Goal: Browse casually: Explore the website without a specific task or goal

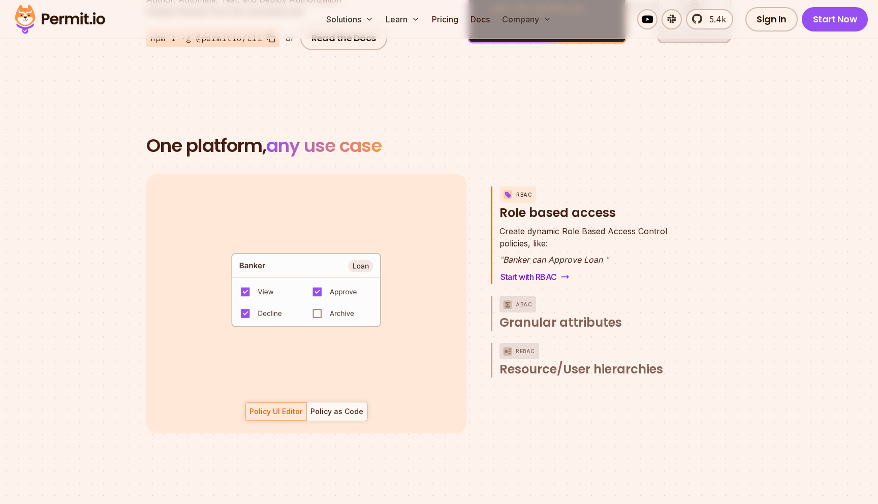
scroll to position [1379, 0]
click at [537, 227] on p "Create dynamic Role Based Access Control policies, like:" at bounding box center [583, 237] width 168 height 24
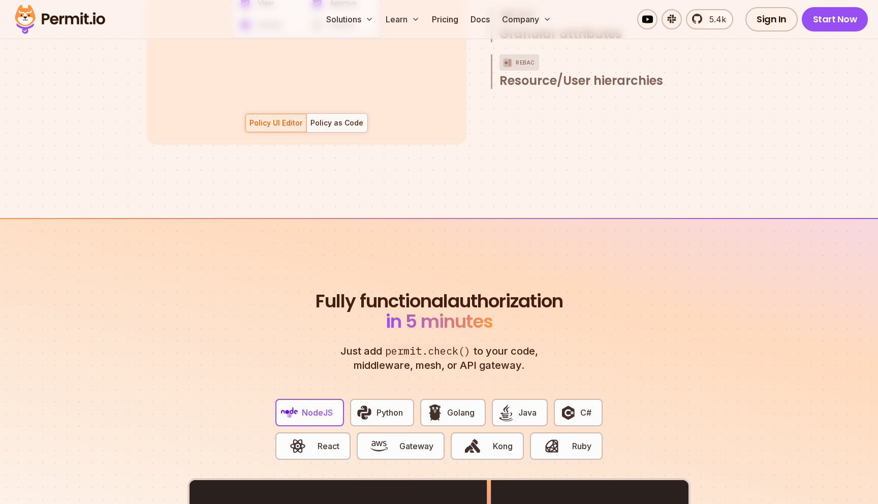
scroll to position [1672, 0]
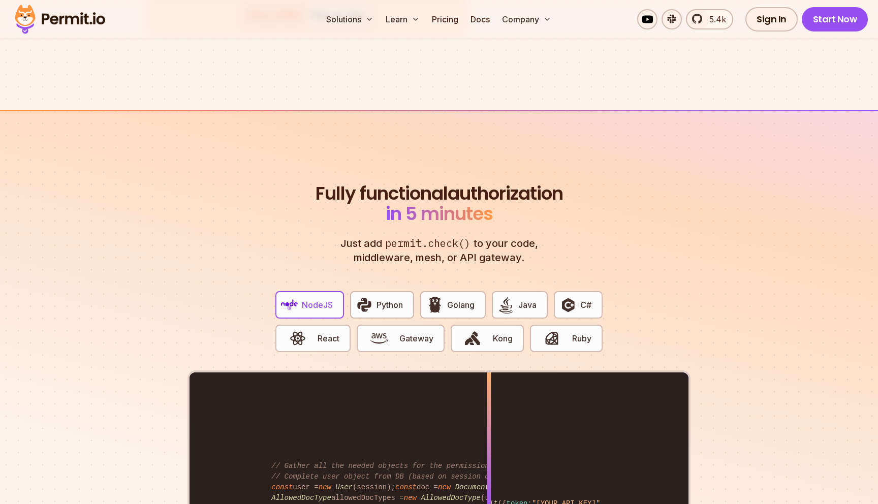
scroll to position [1775, 0]
click at [720, 273] on section "Fully functional authorization in 5 minutes Just add permit.check() to your cod…" at bounding box center [439, 427] width 878 height 635
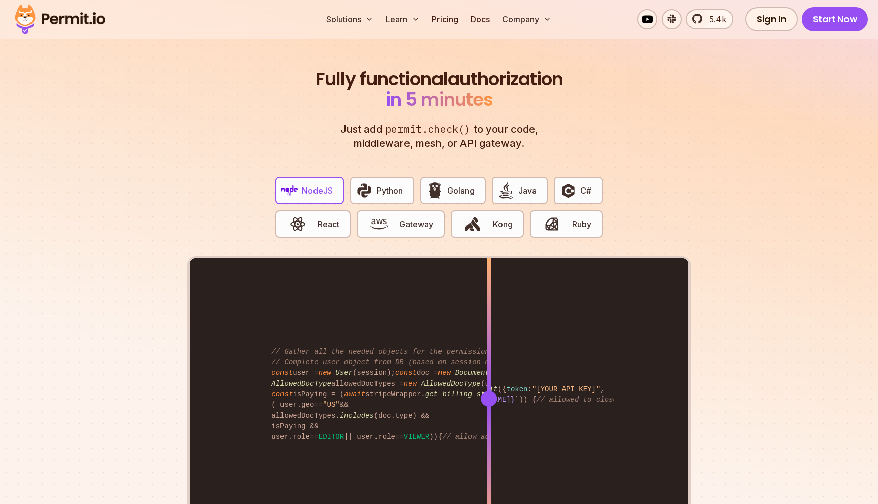
scroll to position [1890, 0]
click at [720, 273] on section "Fully functional authorization in 5 minutes Just add permit.check() to your cod…" at bounding box center [439, 312] width 878 height 635
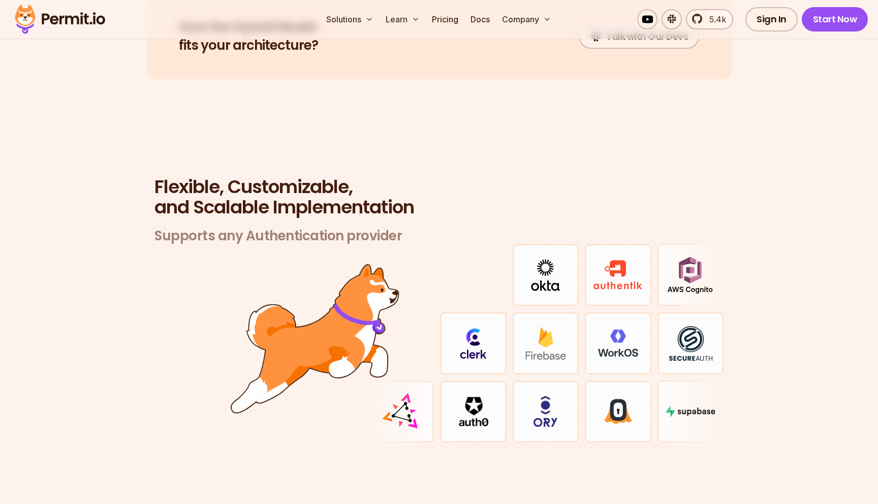
scroll to position [2866, 0]
click at [625, 268] on img at bounding box center [617, 274] width 49 height 30
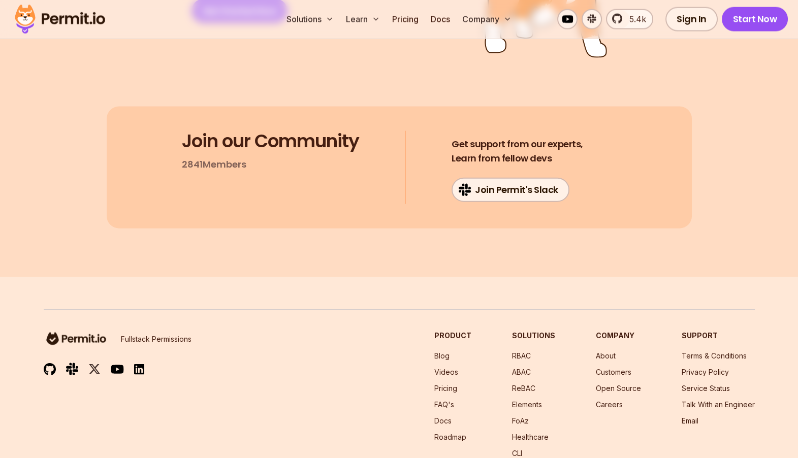
scroll to position [5447, 0]
